Goal: Transaction & Acquisition: Subscribe to service/newsletter

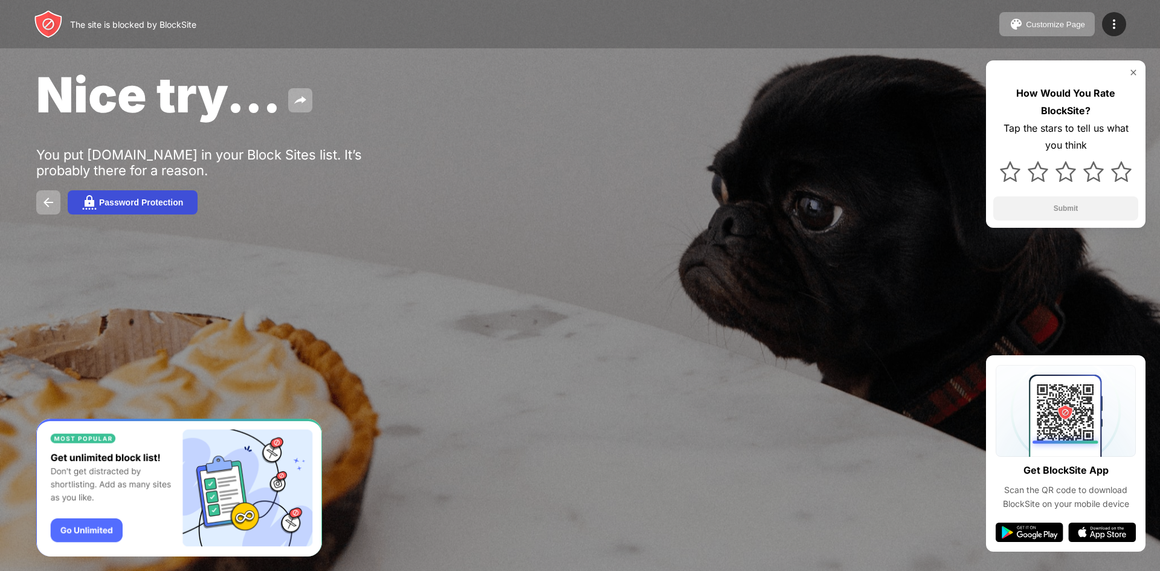
click at [116, 200] on div "Password Protection" at bounding box center [141, 203] width 84 height 10
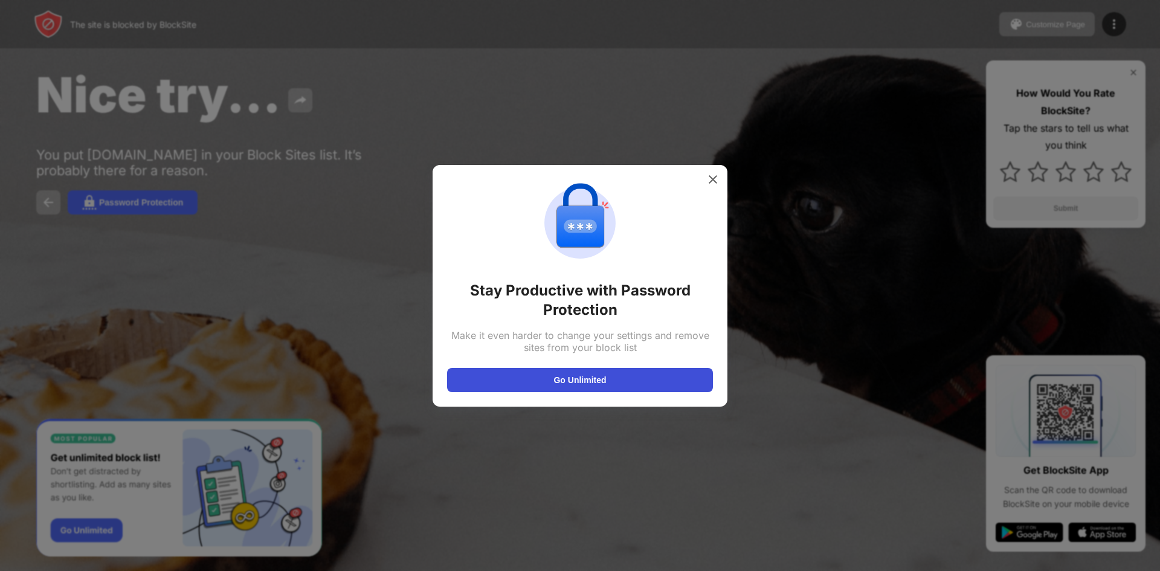
click at [547, 379] on button "Go Unlimited" at bounding box center [580, 380] width 266 height 24
click at [714, 179] on img at bounding box center [713, 179] width 12 height 12
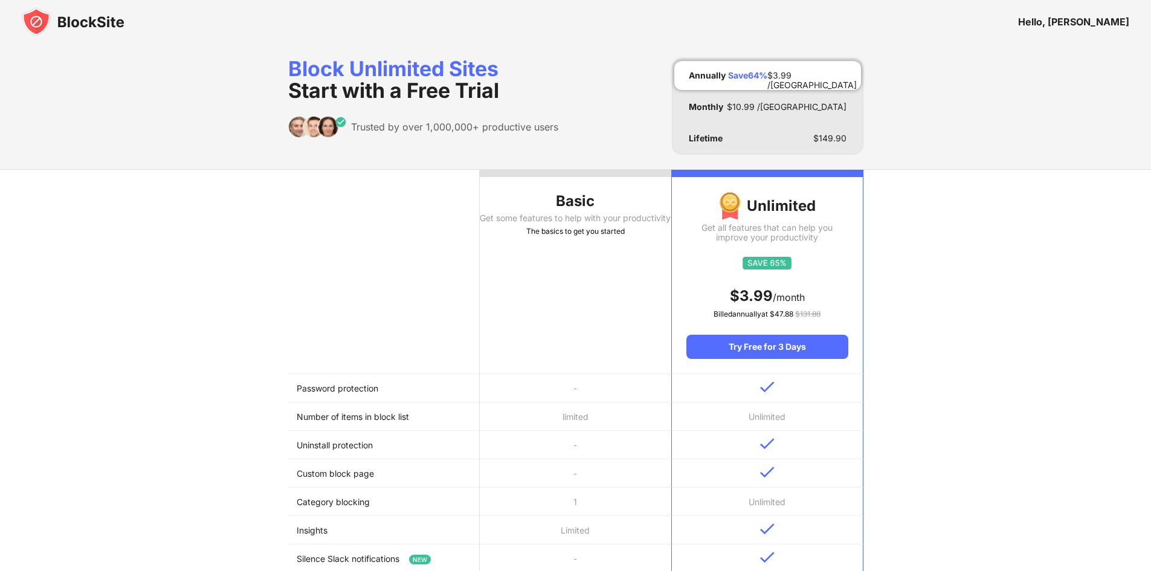
click at [53, 19] on img at bounding box center [73, 21] width 103 height 29
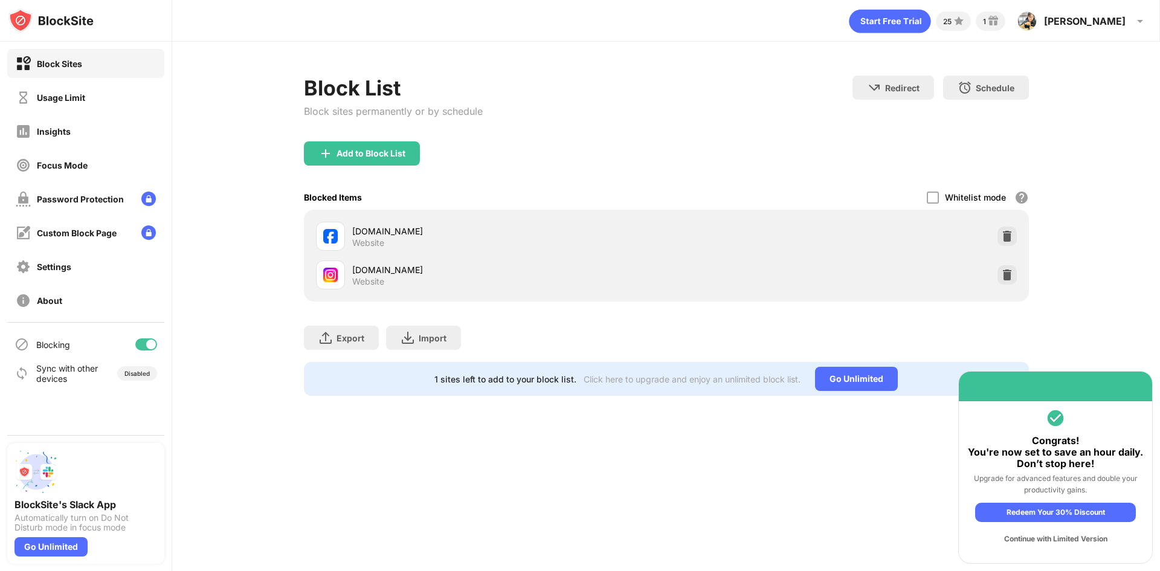
click at [139, 349] on div at bounding box center [146, 344] width 22 height 12
click at [144, 349] on div at bounding box center [146, 344] width 22 height 12
